Goal: Task Accomplishment & Management: Use online tool/utility

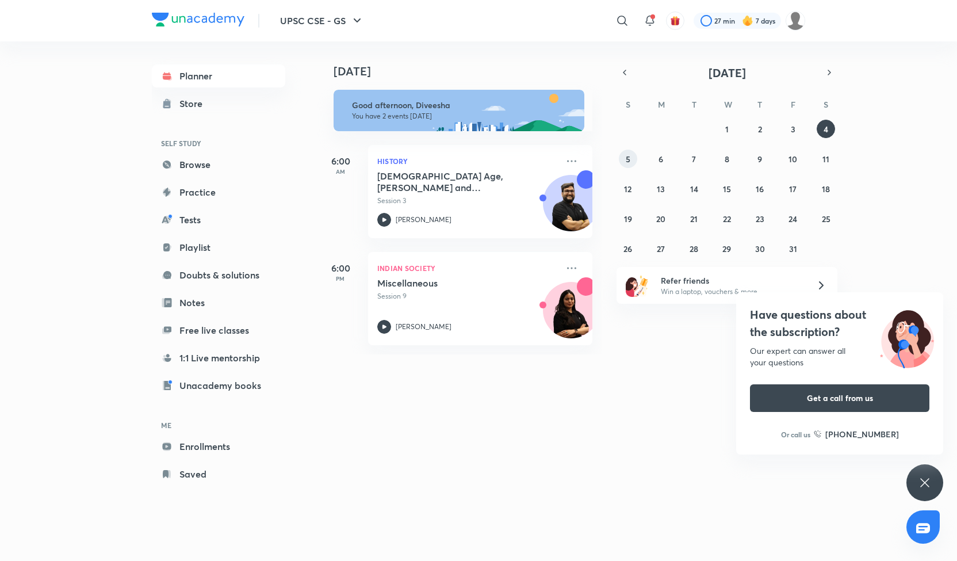
click at [628, 162] on abbr "5" at bounding box center [628, 159] width 5 height 11
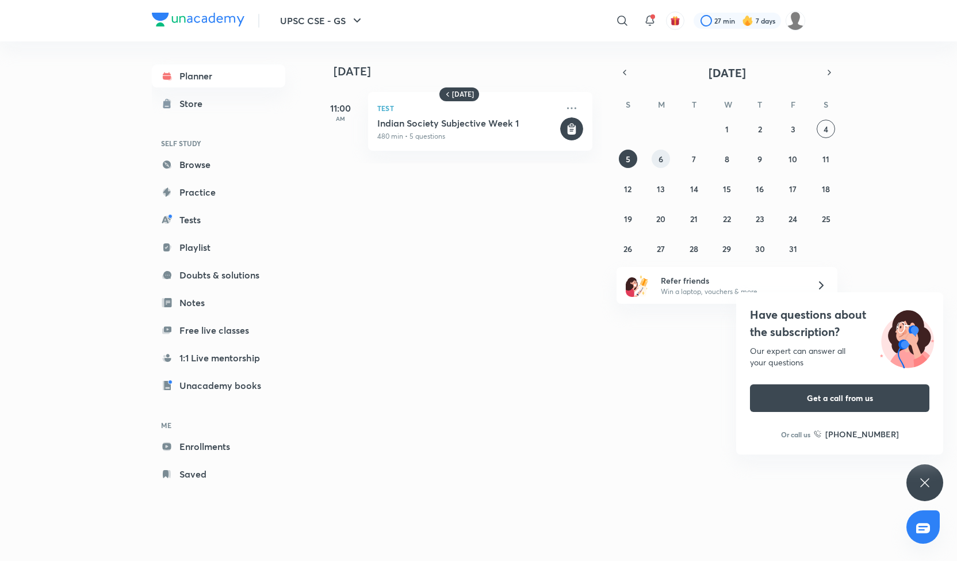
click at [662, 161] on abbr "6" at bounding box center [661, 159] width 5 height 11
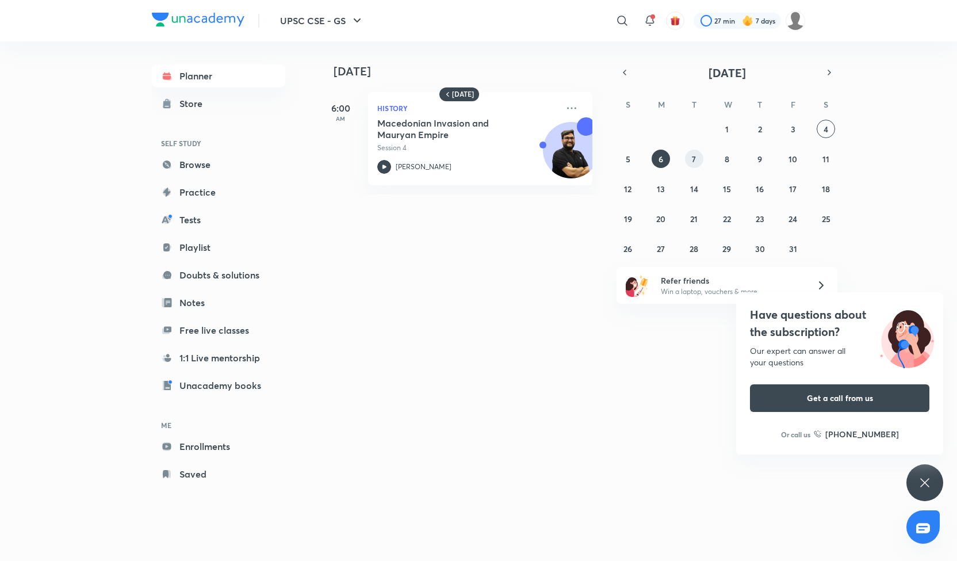
click at [690, 163] on button "7" at bounding box center [694, 159] width 18 height 18
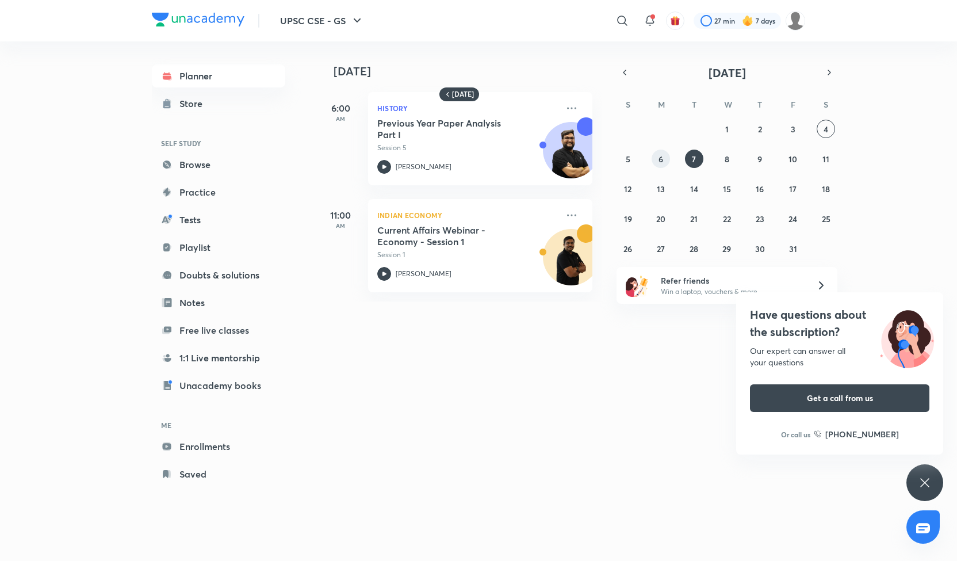
click at [665, 162] on button "6" at bounding box center [661, 159] width 18 height 18
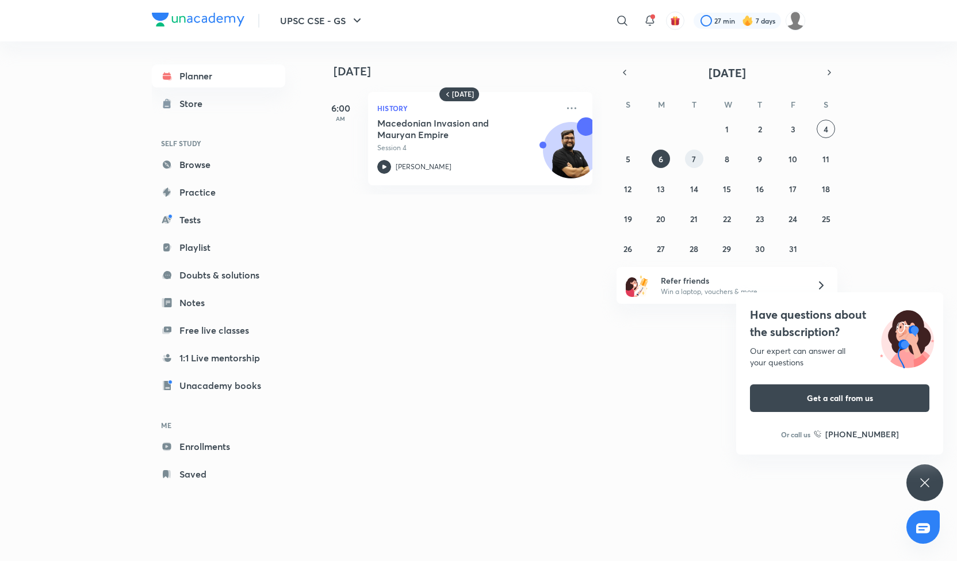
click at [694, 160] on abbr "7" at bounding box center [694, 159] width 4 height 11
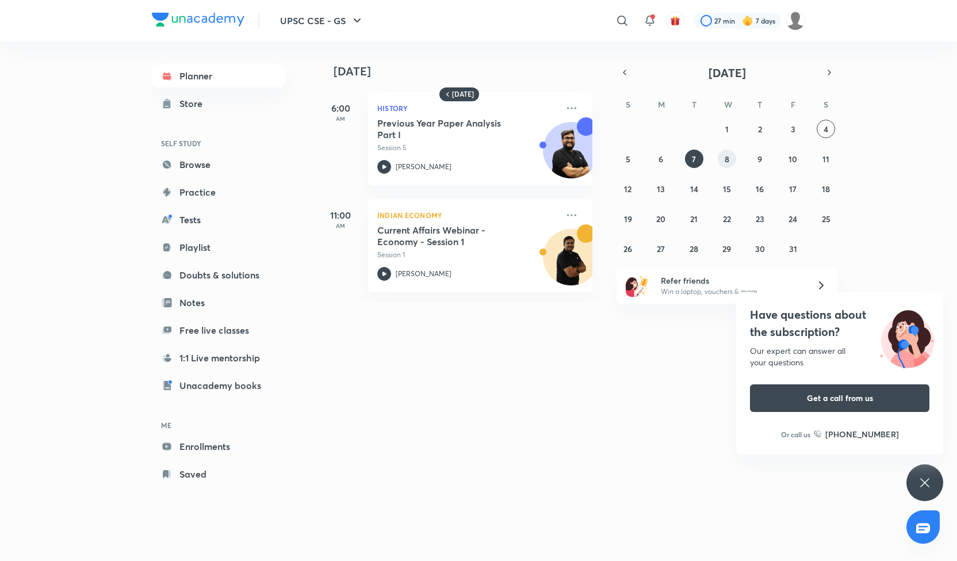
click at [727, 159] on abbr "8" at bounding box center [727, 159] width 5 height 11
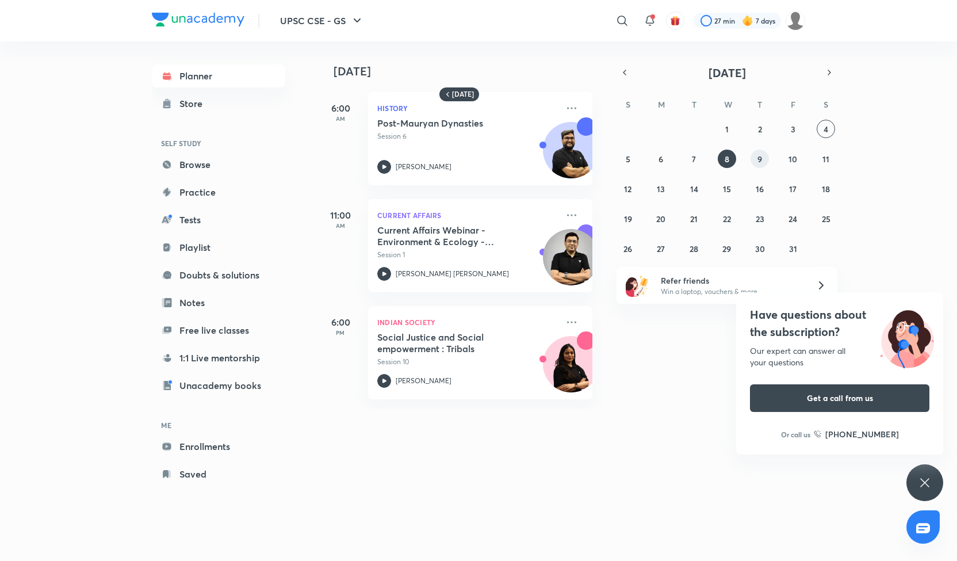
click at [760, 159] on abbr "9" at bounding box center [760, 159] width 5 height 11
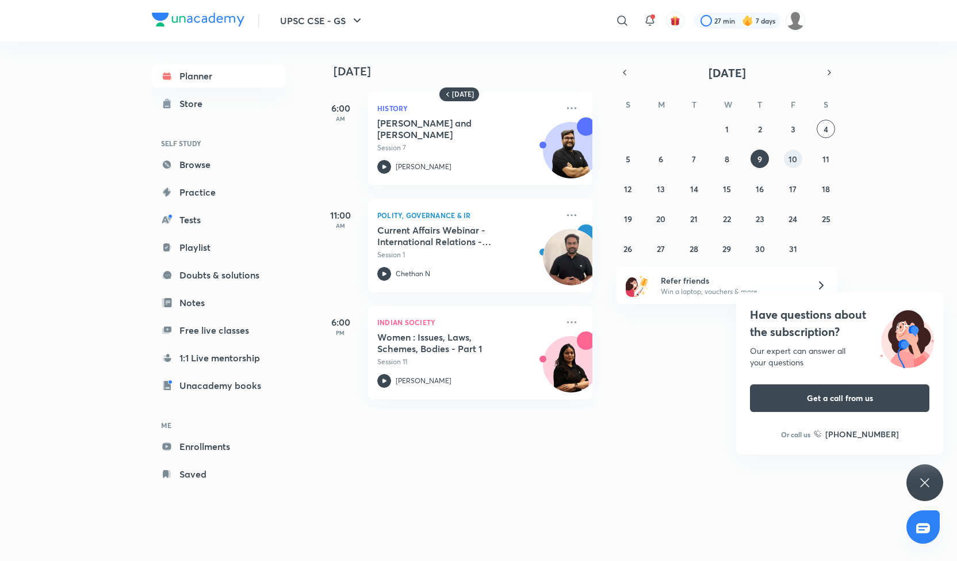
click at [793, 158] on abbr "10" at bounding box center [793, 159] width 9 height 11
click at [825, 162] on abbr "11" at bounding box center [826, 159] width 7 height 11
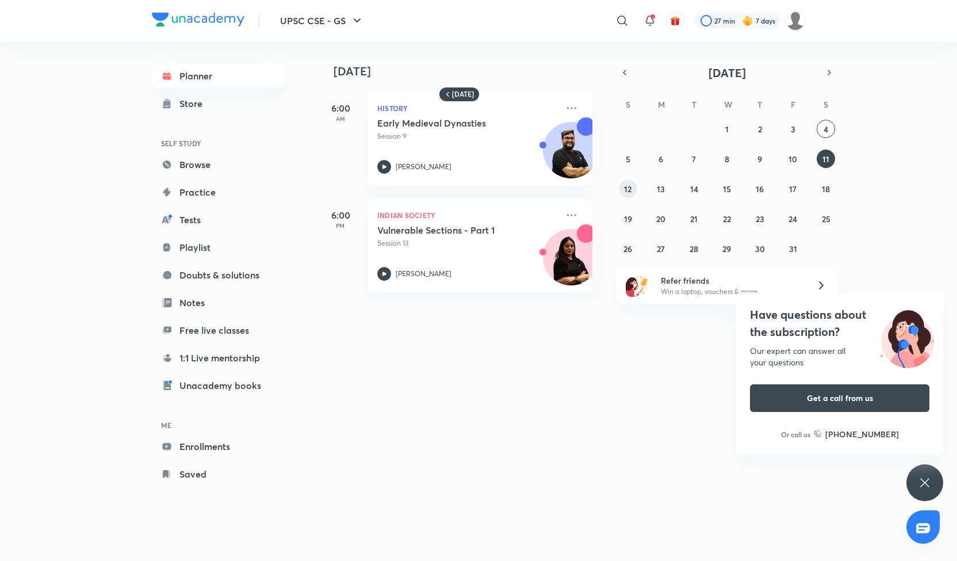
click at [633, 189] on button "12" at bounding box center [628, 189] width 18 height 18
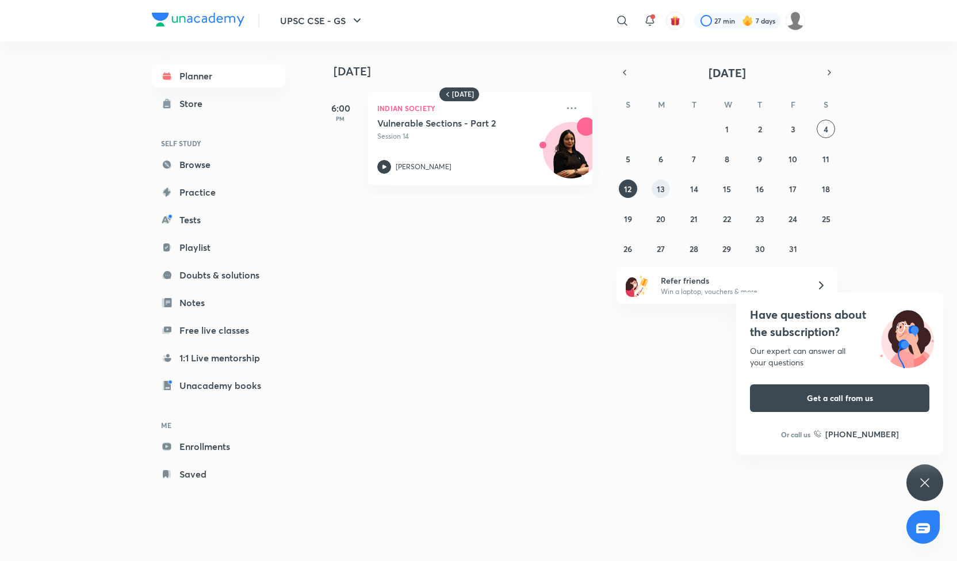
click at [661, 189] on abbr "13" at bounding box center [661, 189] width 8 height 11
